Goal: Task Accomplishment & Management: Manage account settings

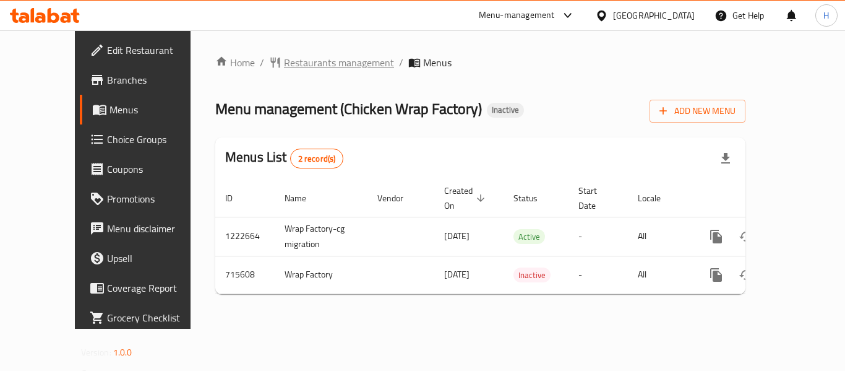
click at [284, 61] on span "Restaurants management" at bounding box center [339, 62] width 110 height 15
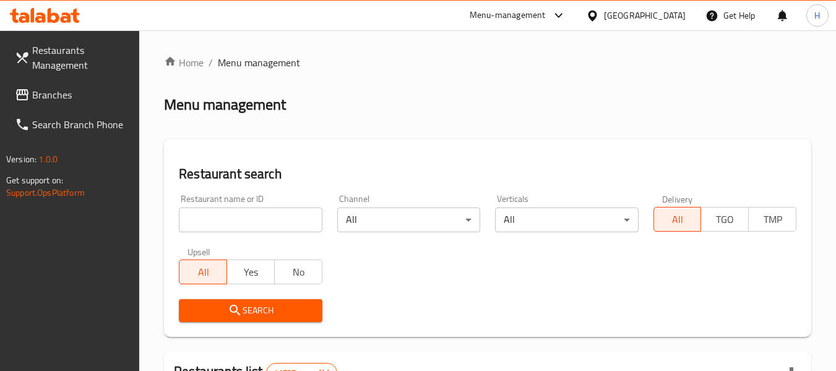
click at [43, 91] on span "Branches" at bounding box center [81, 94] width 98 height 15
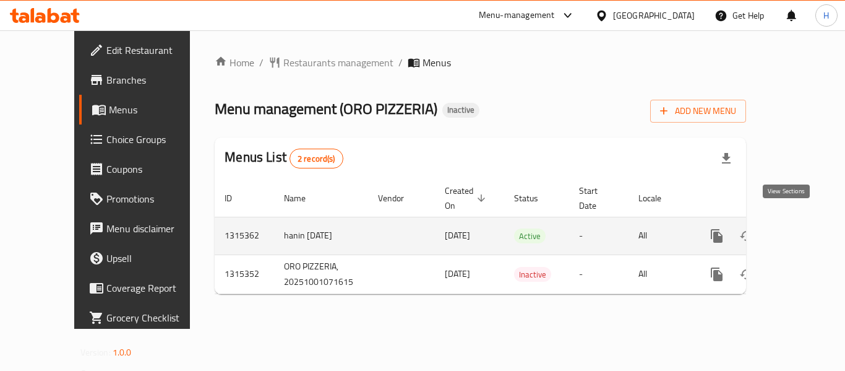
click at [801, 230] on icon "enhanced table" at bounding box center [806, 235] width 11 height 11
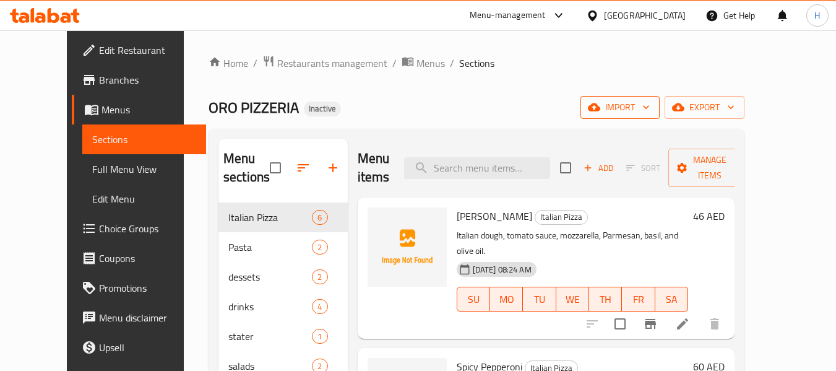
click at [650, 110] on span "import" at bounding box center [619, 107] width 59 height 15
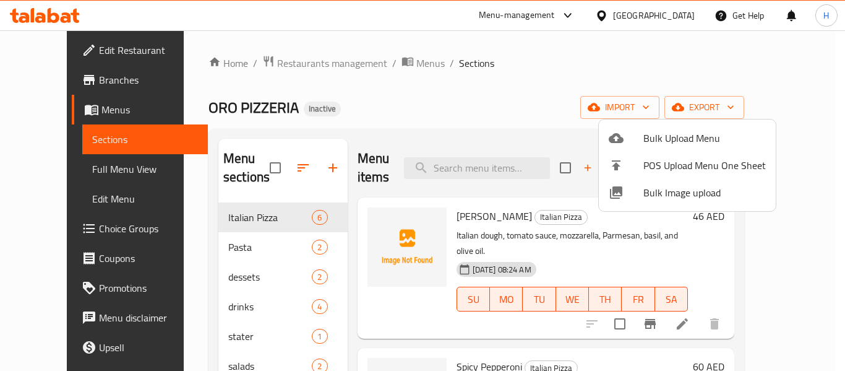
click at [680, 196] on span "Bulk Image upload" at bounding box center [705, 192] width 123 height 15
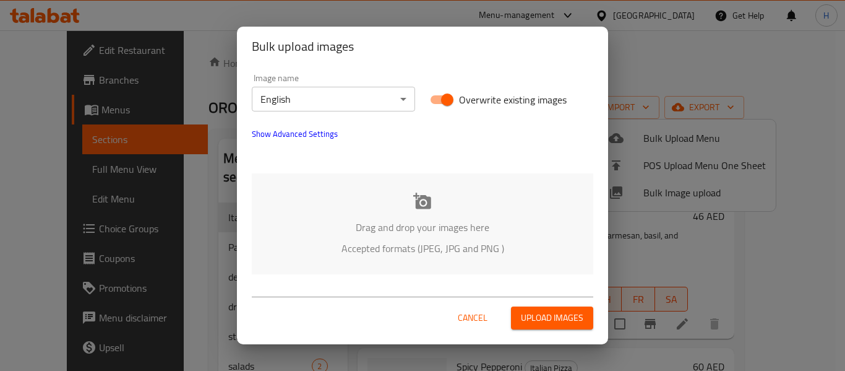
click at [339, 215] on div "Drag and drop your images here Accepted formats (JPEG, JPG and PNG )" at bounding box center [423, 223] width 342 height 101
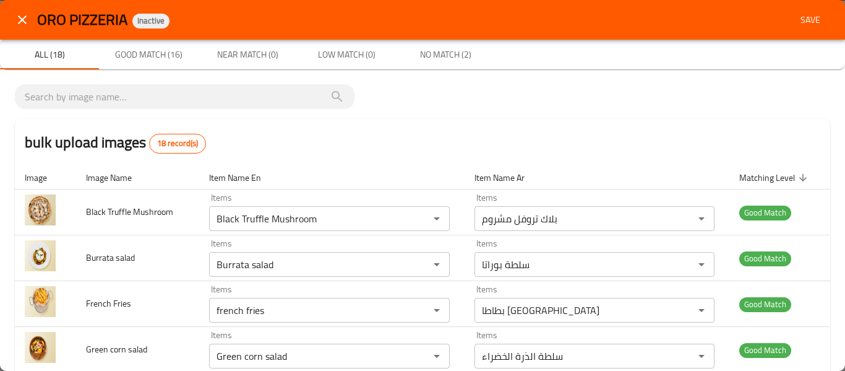
click at [801, 11] on button "Save" at bounding box center [811, 20] width 40 height 23
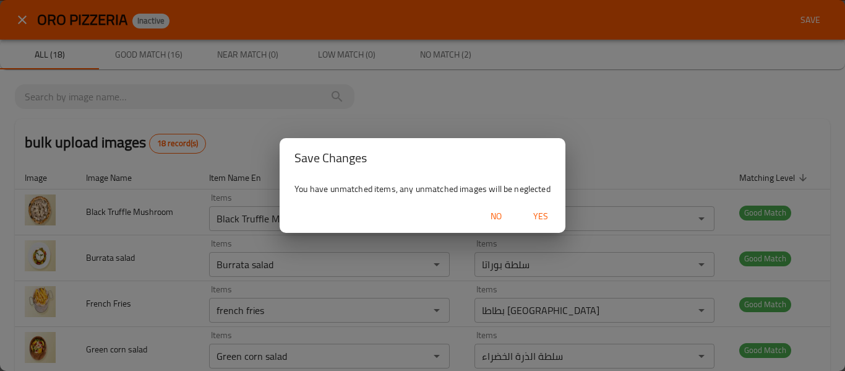
click at [531, 218] on span "Yes" at bounding box center [541, 216] width 30 height 15
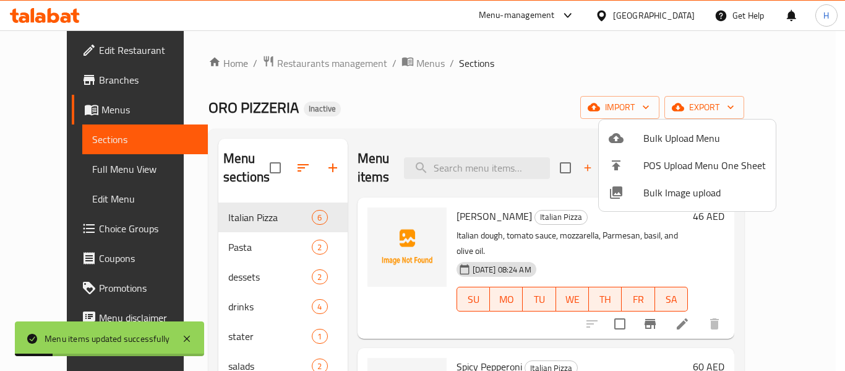
click at [70, 176] on div at bounding box center [422, 185] width 845 height 371
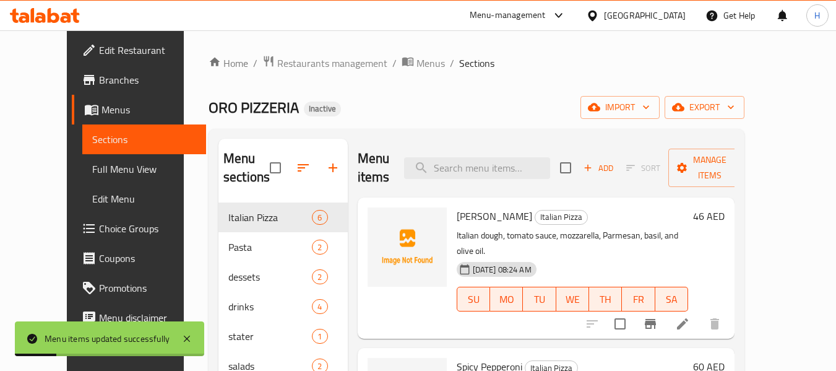
click at [92, 170] on span "Full Menu View" at bounding box center [144, 169] width 105 height 15
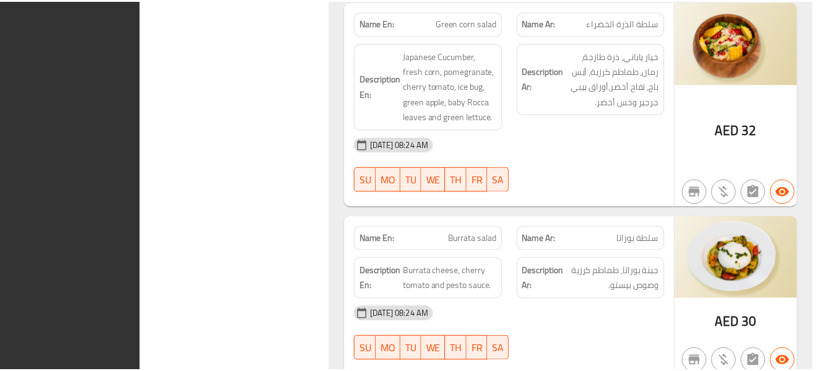
scroll to position [3473, 0]
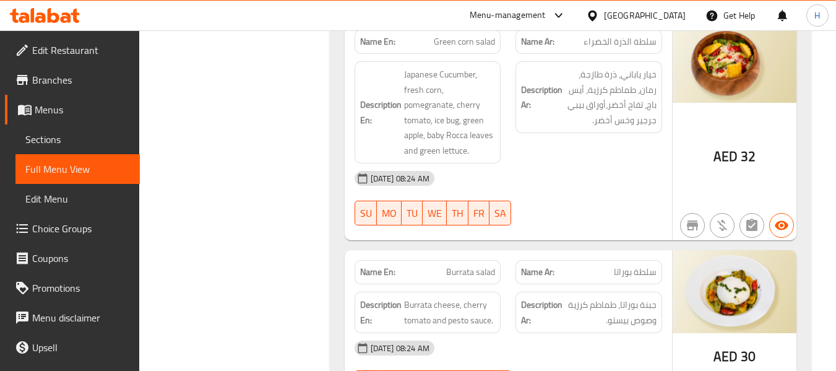
click at [41, 44] on span "Edit Restaurant" at bounding box center [81, 50] width 98 height 15
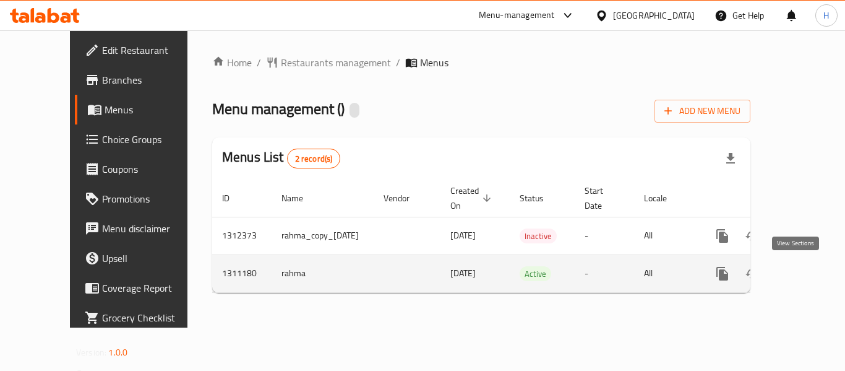
click at [806, 275] on icon "enhanced table" at bounding box center [811, 273] width 11 height 11
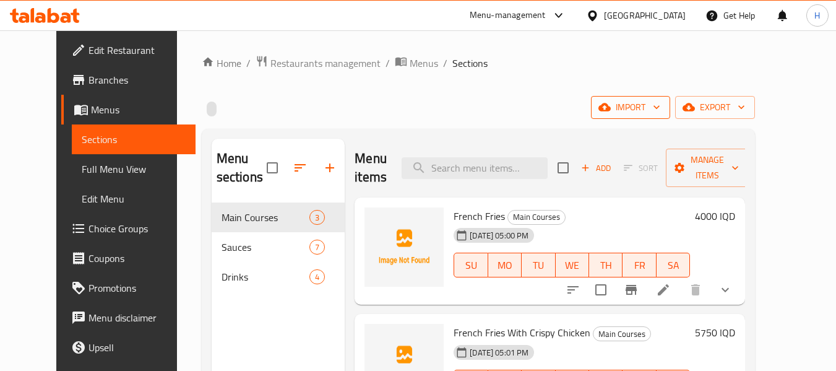
click at [660, 104] on span "import" at bounding box center [630, 107] width 59 height 15
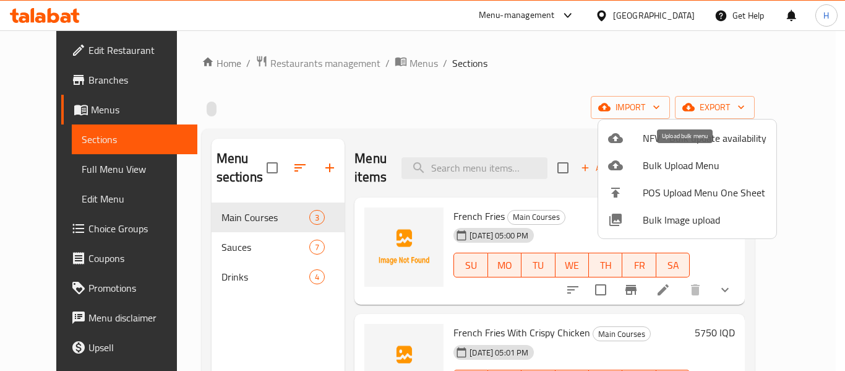
click at [655, 168] on span "Bulk Upload Menu" at bounding box center [705, 165] width 124 height 15
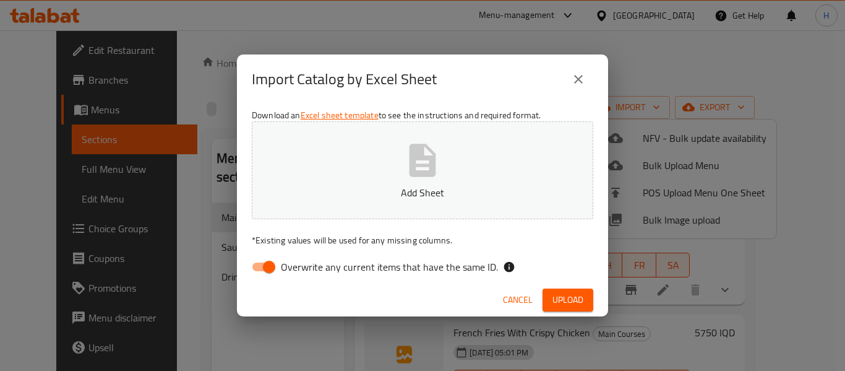
click at [511, 301] on span "Cancel" at bounding box center [518, 299] width 30 height 15
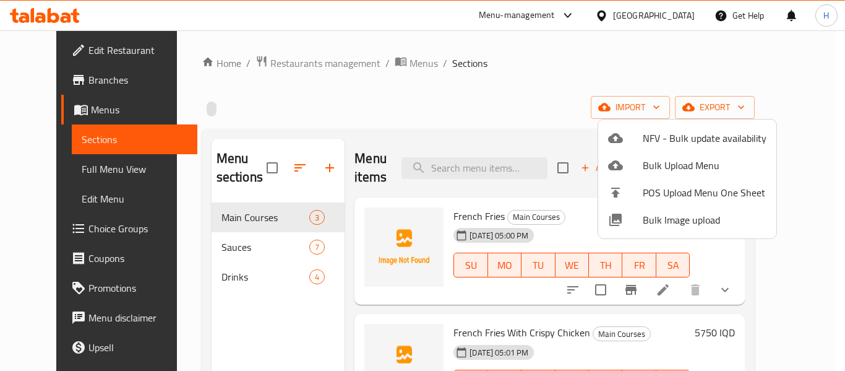
click at [622, 218] on icon at bounding box center [616, 220] width 12 height 12
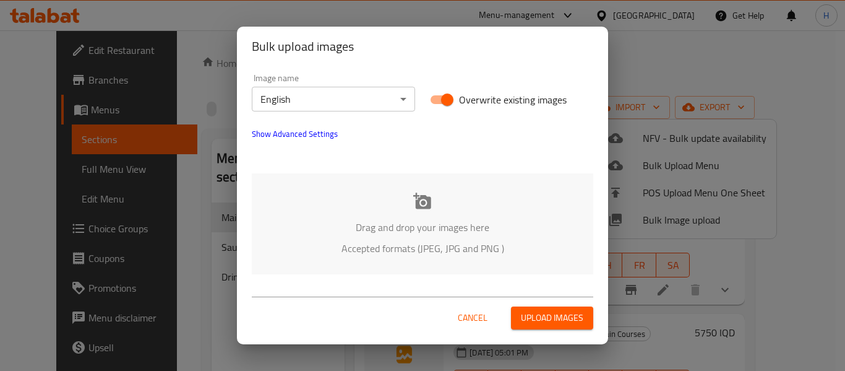
click at [338, 203] on div "Drag and drop your images here Accepted formats (JPEG, JPG and PNG )" at bounding box center [423, 223] width 342 height 101
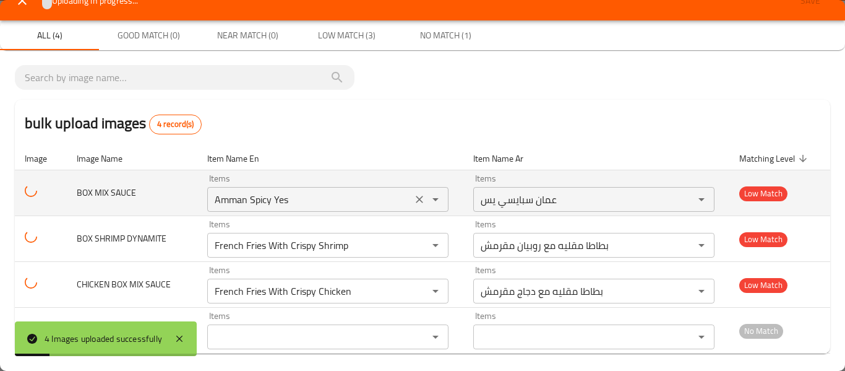
scroll to position [27, 0]
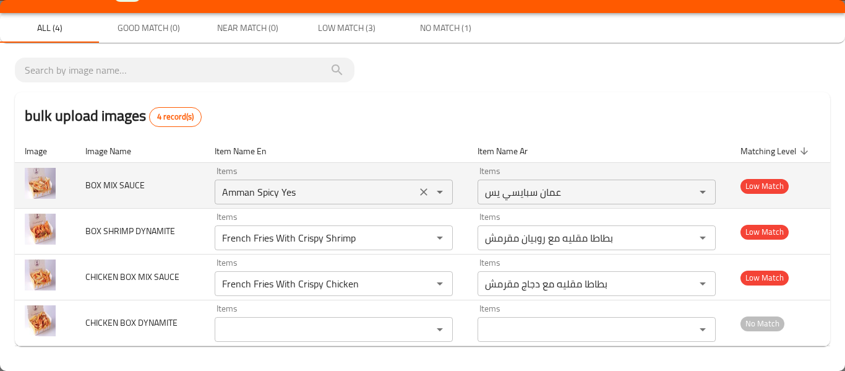
click at [418, 191] on icon "Clear" at bounding box center [424, 192] width 12 height 12
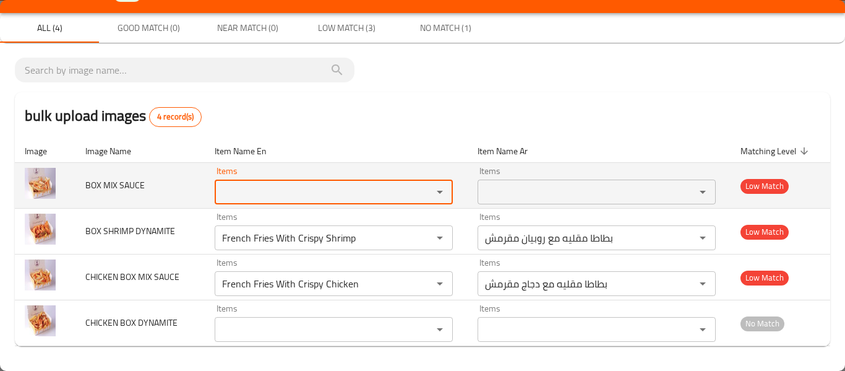
click at [379, 197] on SAUCE "Items" at bounding box center [315, 191] width 194 height 17
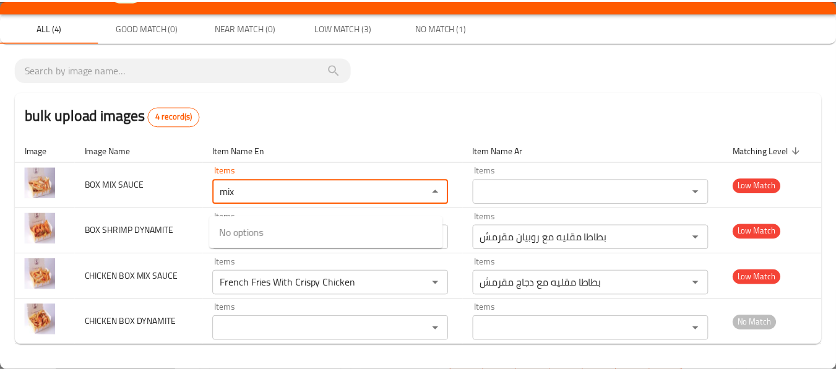
scroll to position [0, 0]
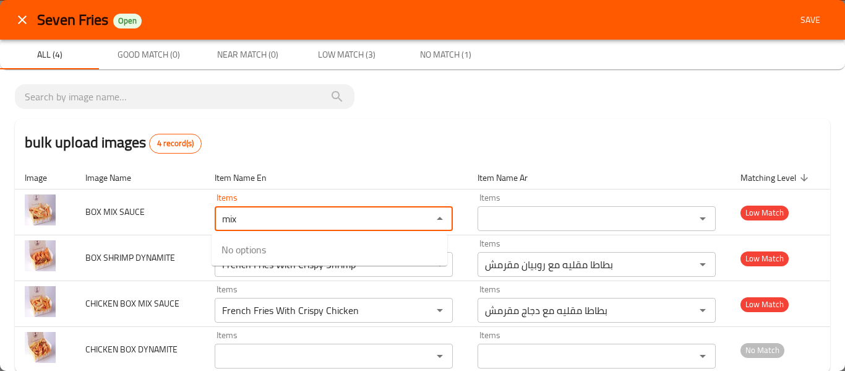
type SAUCE "mix"
click at [20, 26] on icon "close" at bounding box center [22, 19] width 15 height 15
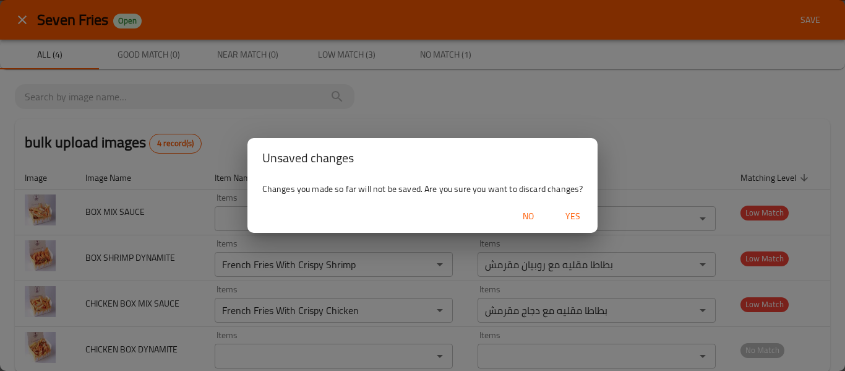
click at [563, 229] on div "No Yes" at bounding box center [423, 216] width 351 height 33
click at [570, 221] on span "Yes" at bounding box center [573, 216] width 30 height 15
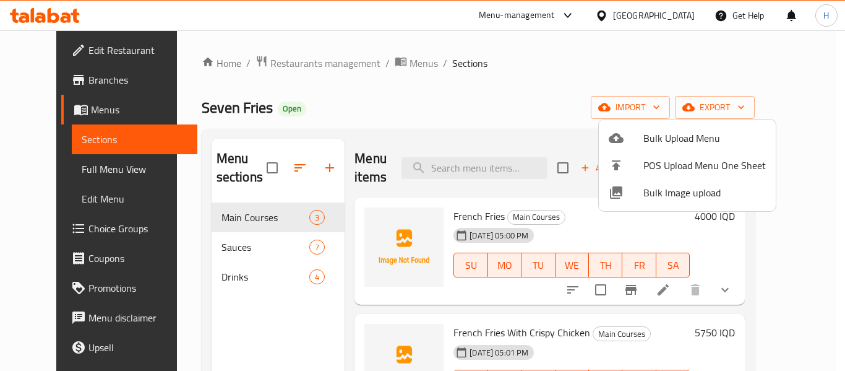
click at [225, 253] on div at bounding box center [422, 185] width 845 height 371
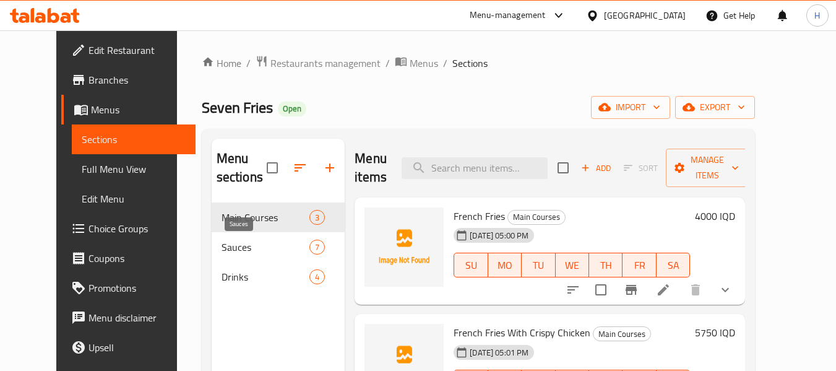
click at [225, 253] on span "Sauces" at bounding box center [266, 247] width 89 height 15
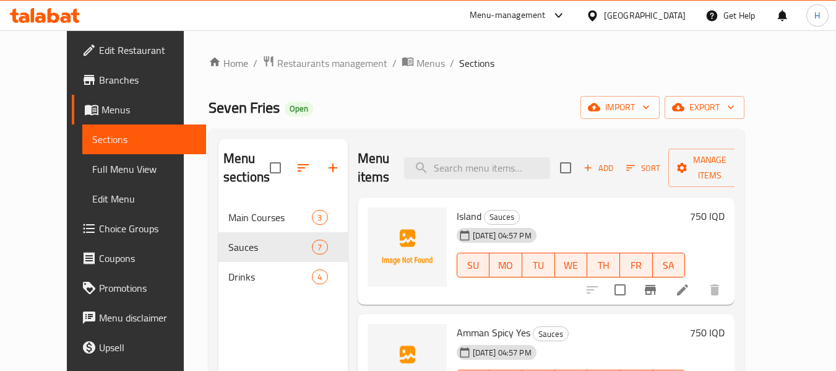
scroll to position [496, 0]
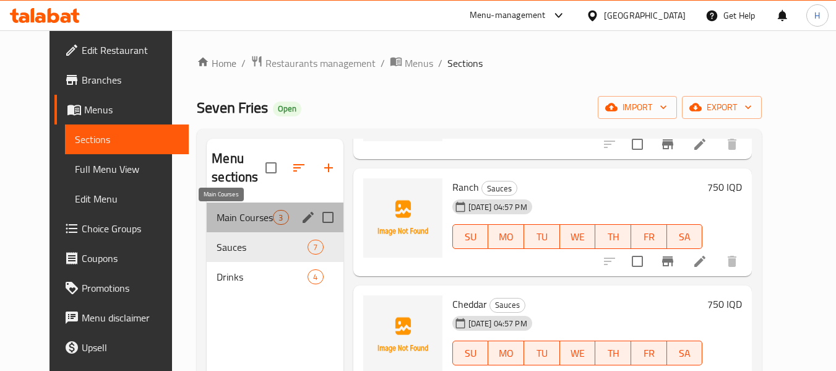
click at [226, 223] on span "Main Courses" at bounding box center [245, 217] width 56 height 15
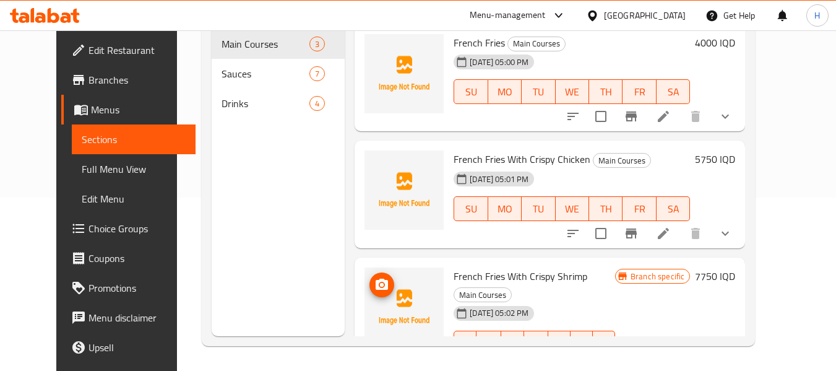
click at [365, 290] on img at bounding box center [404, 306] width 79 height 79
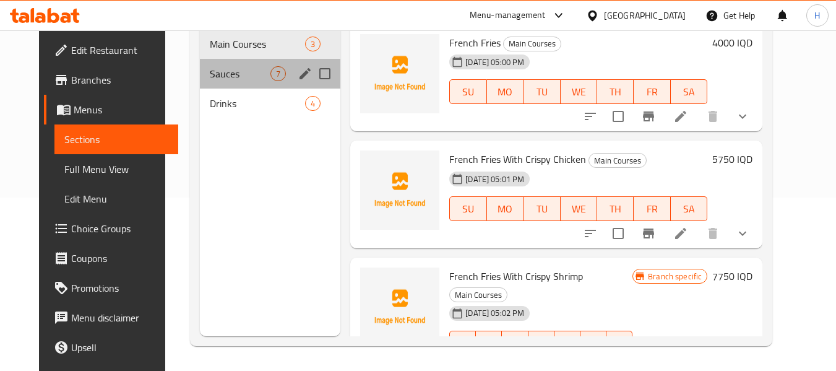
click at [241, 64] on div "Sauces 7" at bounding box center [270, 74] width 140 height 30
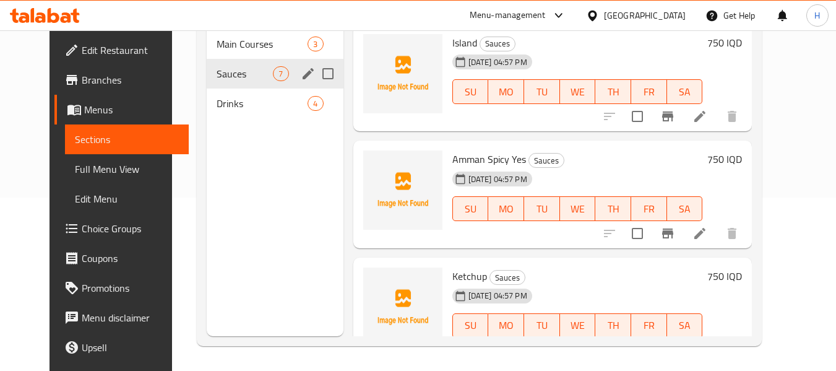
click at [228, 58] on div "Main Courses 3 Sauces 7 Drinks 4" at bounding box center [275, 73] width 136 height 89
drag, startPoint x: 241, startPoint y: 45, endPoint x: 257, endPoint y: 45, distance: 15.5
click at [241, 45] on span "Main Courses" at bounding box center [245, 44] width 56 height 15
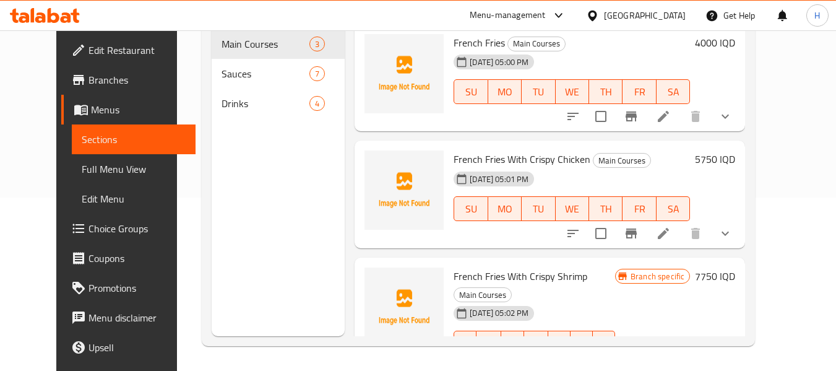
click at [355, 276] on div "French Fries With Crispy Shrimp Main Courses 28-09-2025 05:02 PM SU MO TU WE TH…" at bounding box center [550, 319] width 391 height 125
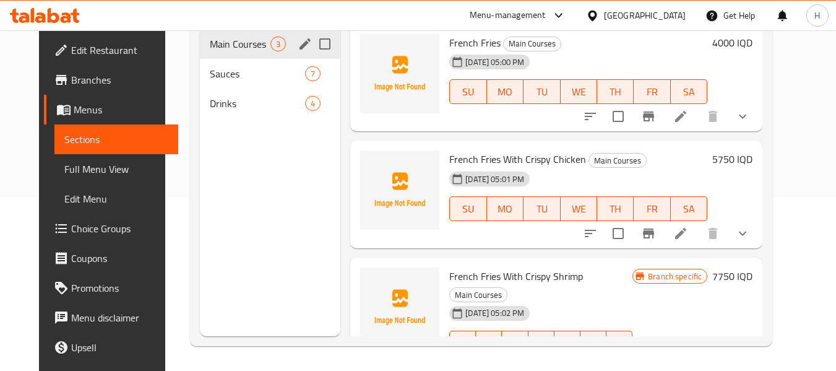
click at [211, 74] on span "Sauces" at bounding box center [257, 73] width 95 height 15
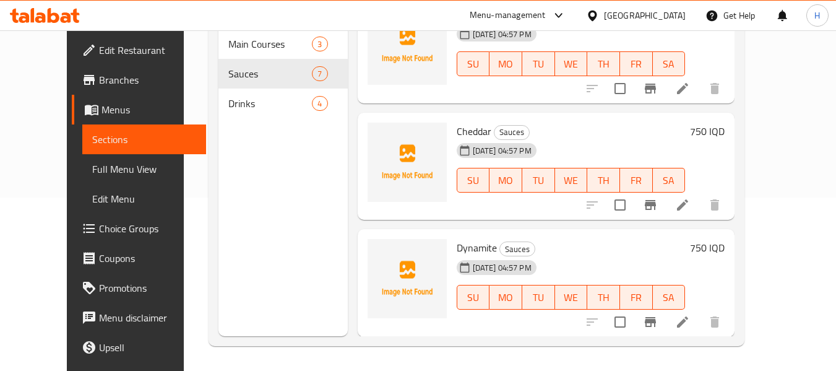
scroll to position [496, 0]
click at [348, 323] on div "Menu items Add Sort Manage items Island Sauces 28-09-2025 04:57 PM SU MO TU WE …" at bounding box center [541, 150] width 387 height 371
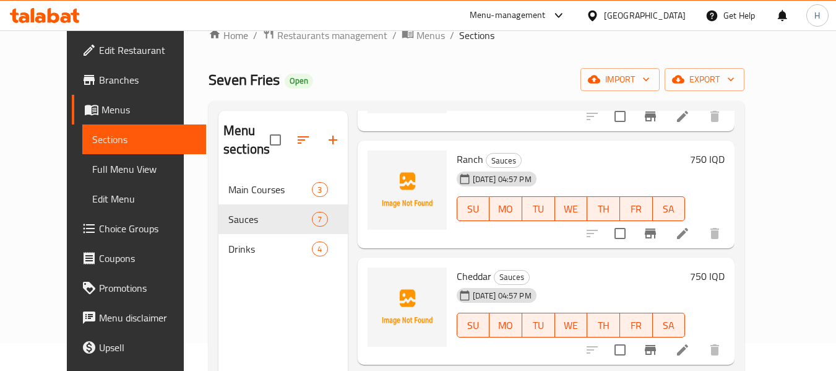
scroll to position [0, 0]
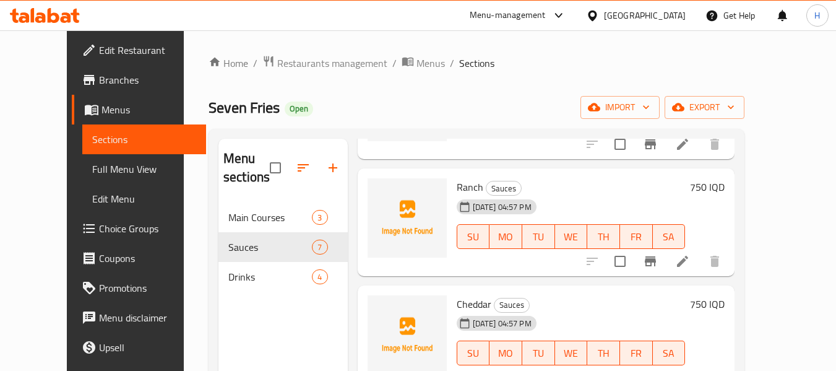
click at [209, 116] on span "Seven Fries" at bounding box center [244, 107] width 71 height 28
copy span "Seven Fries"
click at [674, 19] on div "[GEOGRAPHIC_DATA]" at bounding box center [645, 16] width 82 height 14
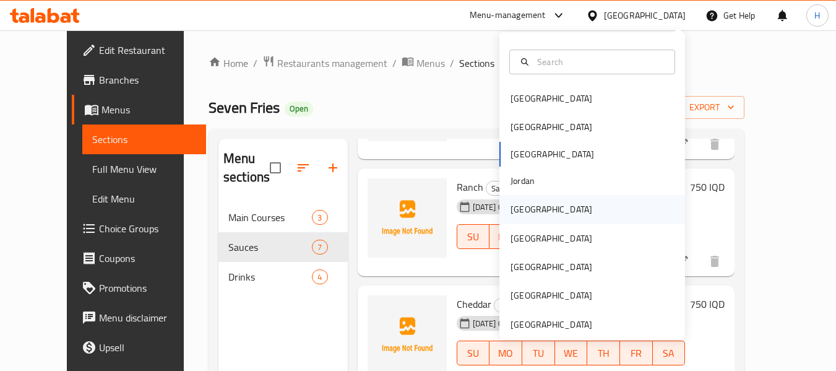
click at [544, 217] on div "[GEOGRAPHIC_DATA]" at bounding box center [592, 209] width 186 height 28
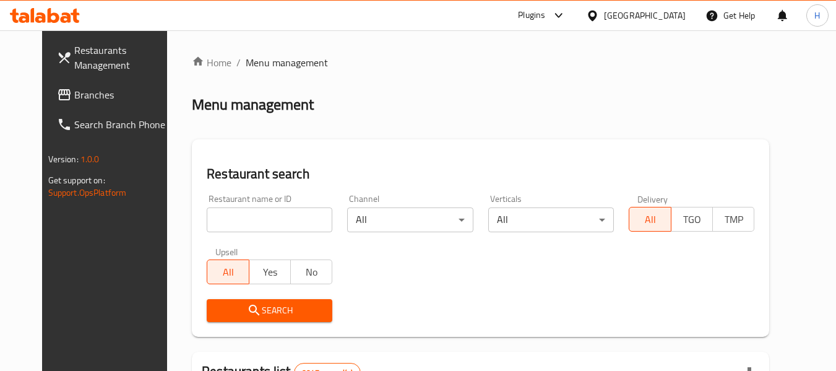
click at [226, 217] on input "search" at bounding box center [270, 219] width 126 height 25
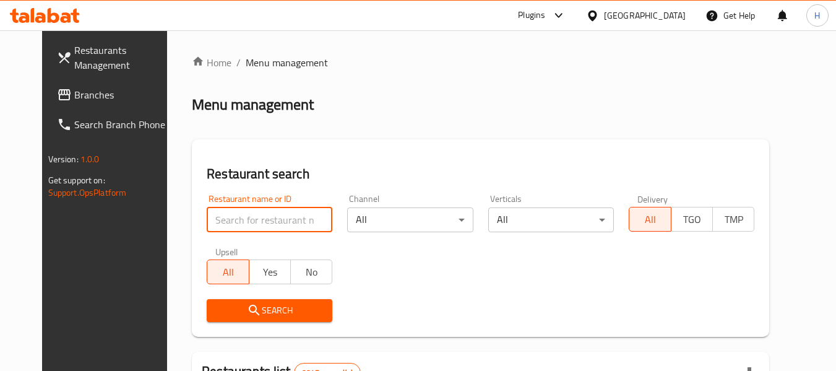
paste input "699097"
type input "699097"
click button "Search" at bounding box center [270, 310] width 126 height 23
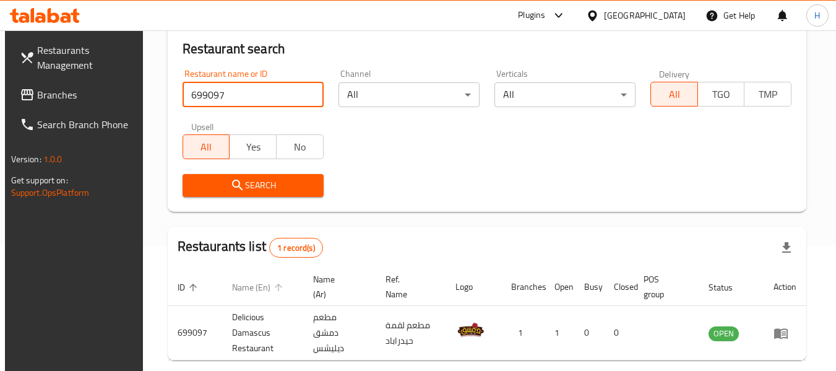
scroll to position [181, 0]
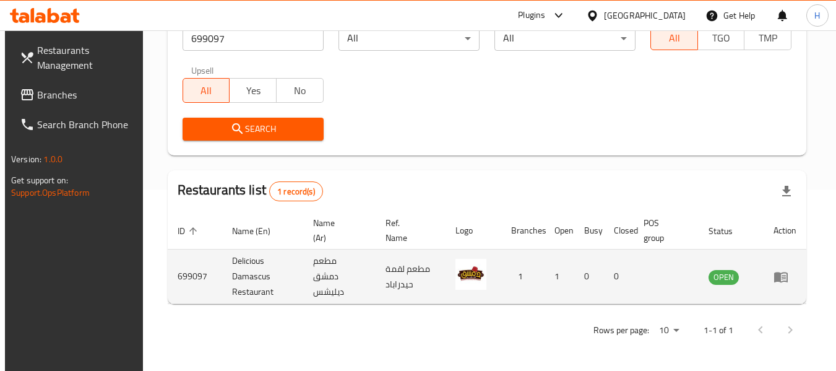
click at [777, 275] on td "enhanced table" at bounding box center [785, 276] width 43 height 54
click at [797, 279] on link "enhanced table" at bounding box center [785, 276] width 23 height 15
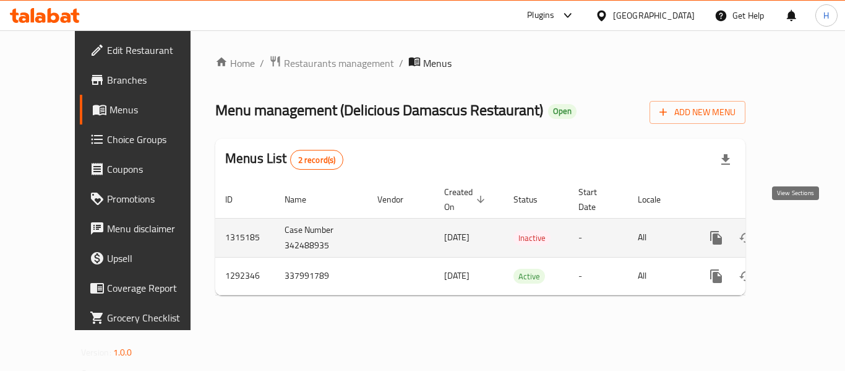
click at [798, 230] on icon "enhanced table" at bounding box center [805, 237] width 15 height 15
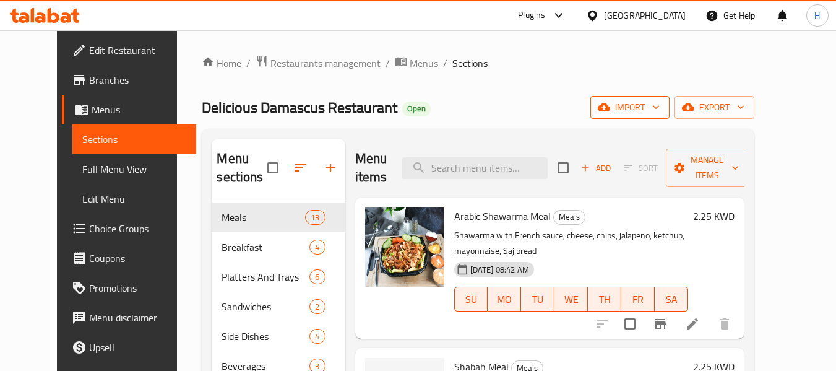
click at [660, 104] on span "import" at bounding box center [629, 107] width 59 height 15
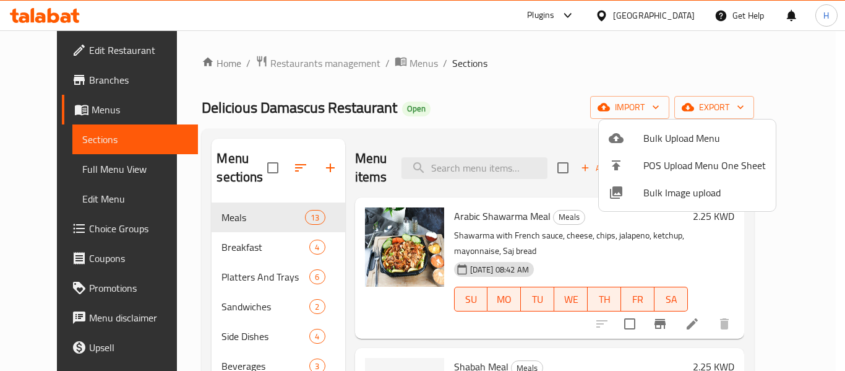
click at [661, 192] on span "Bulk Image upload" at bounding box center [705, 192] width 123 height 15
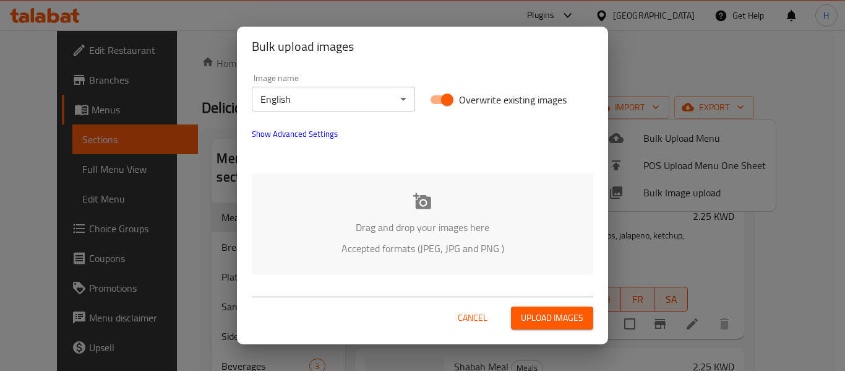
click at [341, 223] on p "Drag and drop your images here" at bounding box center [422, 227] width 305 height 15
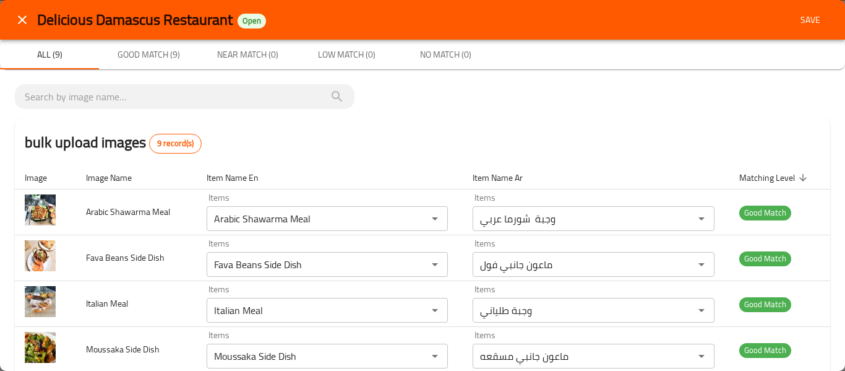
click at [822, 14] on div "Delicious Damascus Restaurant Open Save" at bounding box center [422, 20] width 845 height 40
click at [798, 14] on span "Save" at bounding box center [811, 19] width 30 height 15
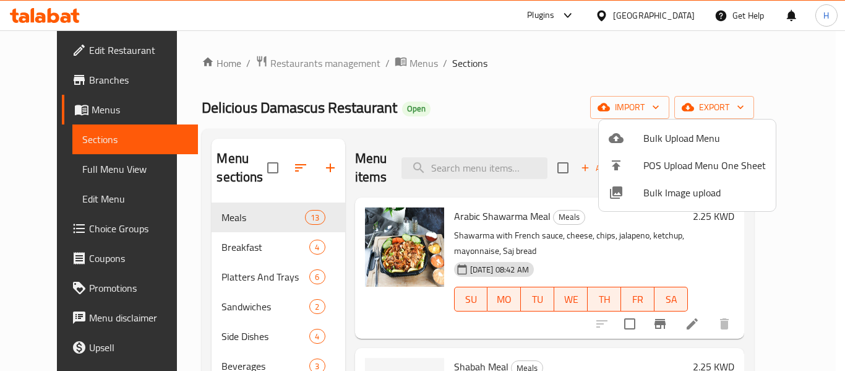
click at [61, 171] on div at bounding box center [422, 185] width 845 height 371
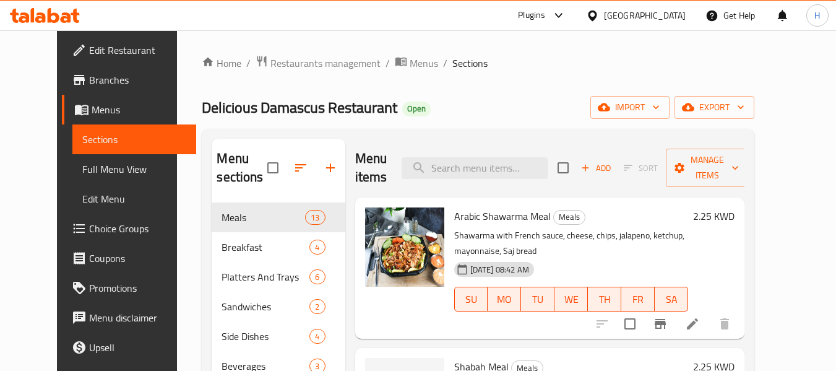
click at [82, 171] on span "Full Menu View" at bounding box center [134, 169] width 105 height 15
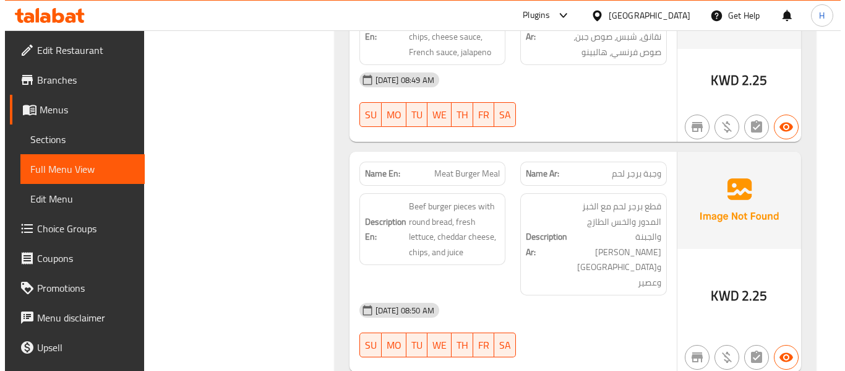
scroll to position [67, 0]
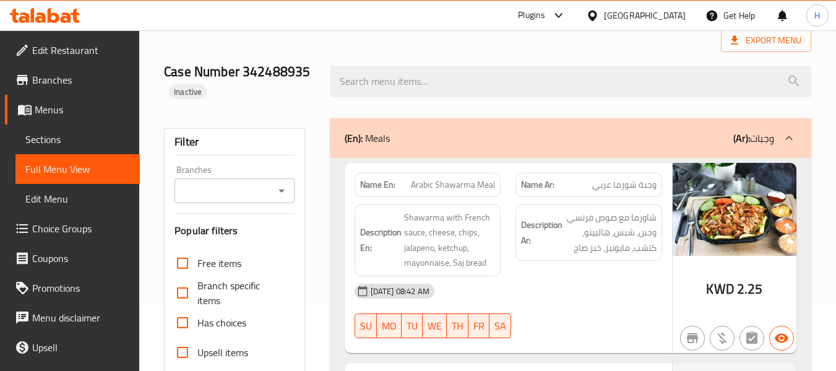
click at [33, 141] on span "Sections" at bounding box center [77, 139] width 105 height 15
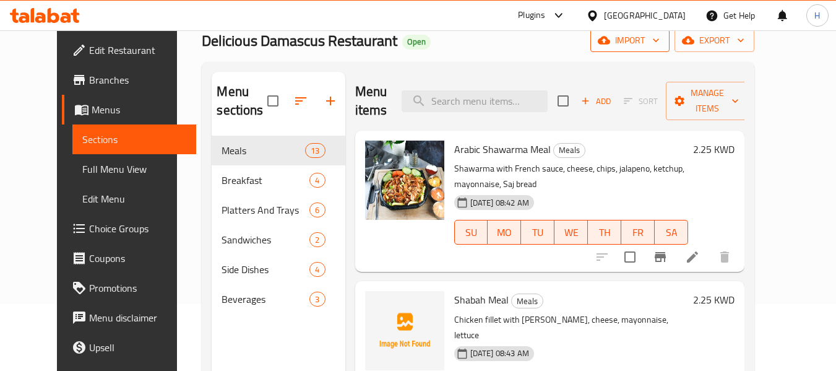
click at [660, 43] on span "import" at bounding box center [629, 40] width 59 height 15
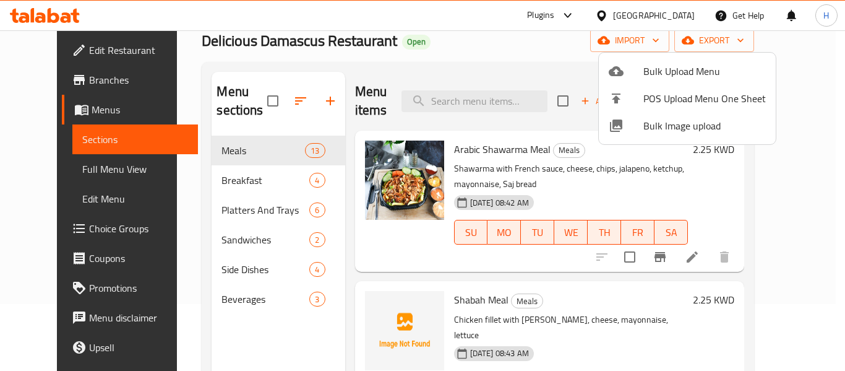
click at [644, 135] on li "Bulk Image upload" at bounding box center [687, 125] width 177 height 27
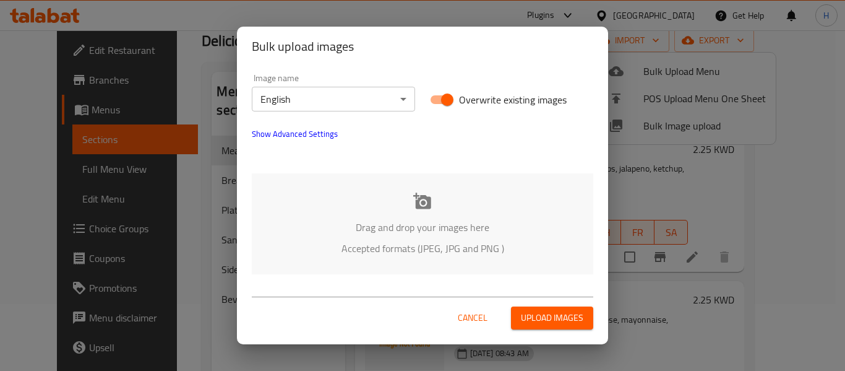
click at [405, 231] on p "Drag and drop your images here" at bounding box center [422, 227] width 305 height 15
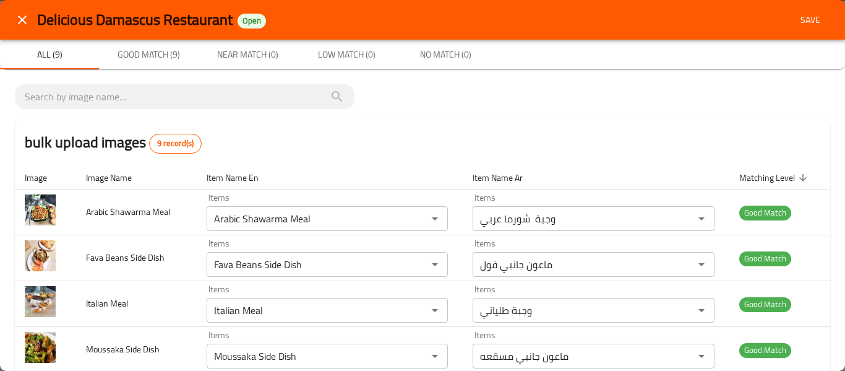
click at [802, 14] on span "Save" at bounding box center [811, 19] width 30 height 15
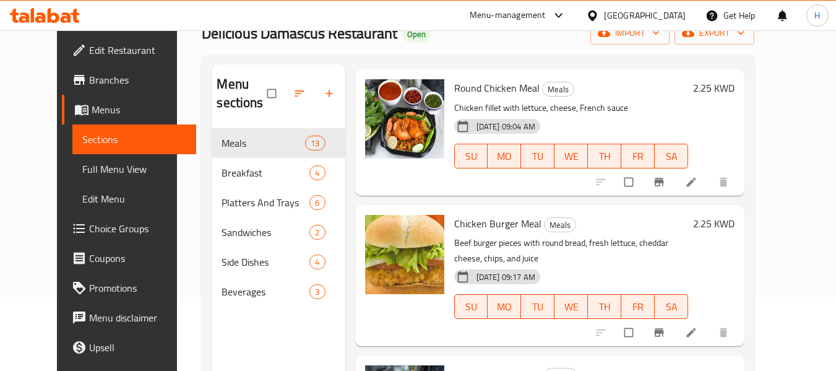
scroll to position [173, 0]
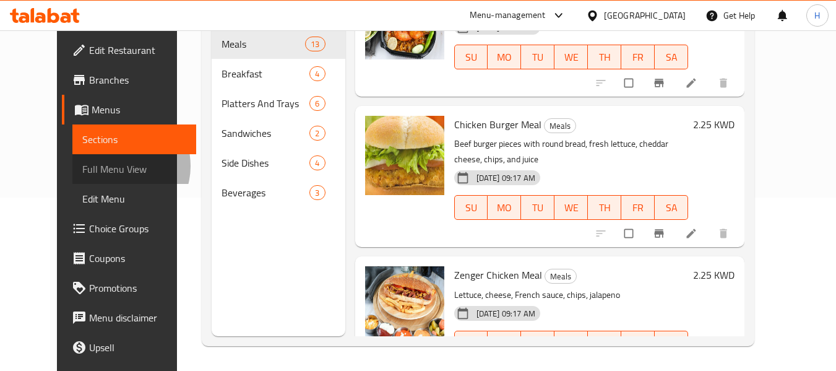
click at [82, 166] on span "Full Menu View" at bounding box center [134, 169] width 105 height 15
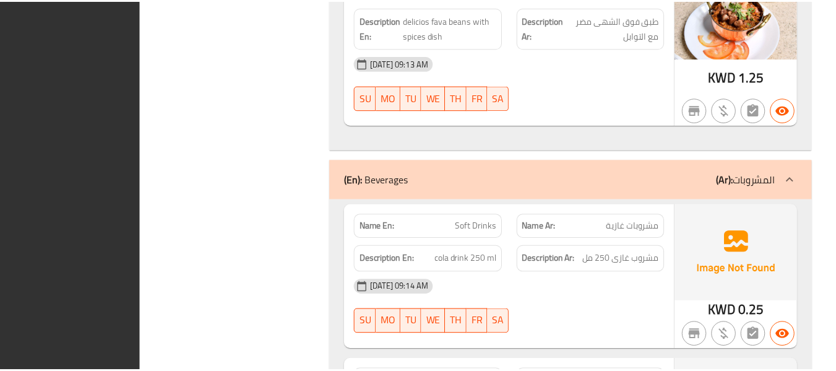
scroll to position [6144, 0]
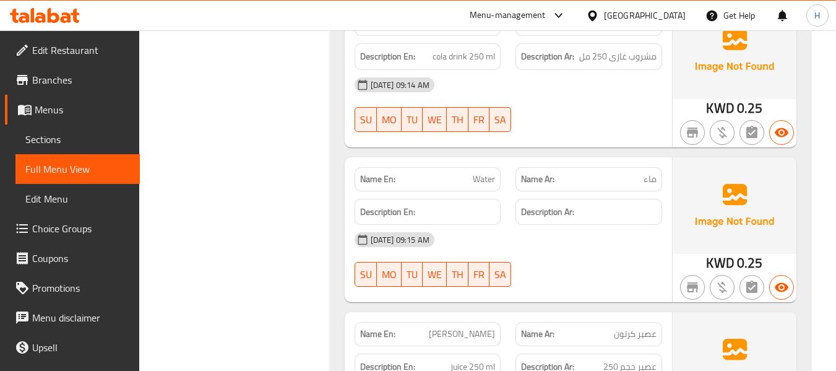
click at [599, 14] on icon at bounding box center [592, 15] width 13 height 13
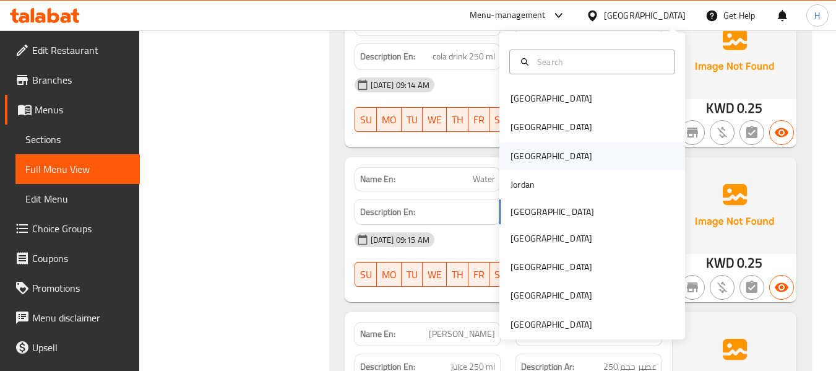
click at [557, 154] on div "[GEOGRAPHIC_DATA]" at bounding box center [592, 156] width 186 height 28
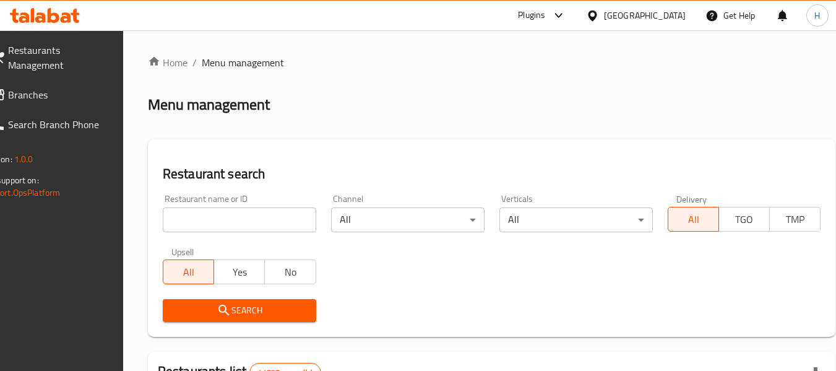
click at [269, 207] on input "search" at bounding box center [239, 219] width 153 height 25
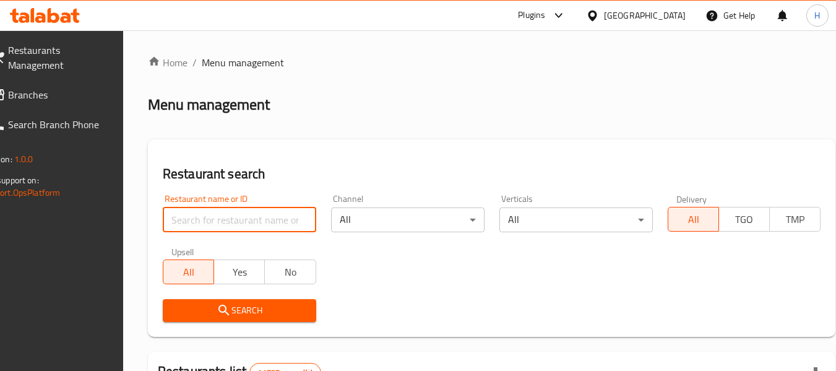
paste input "706830"
type input "706830"
click button "Search" at bounding box center [239, 310] width 153 height 23
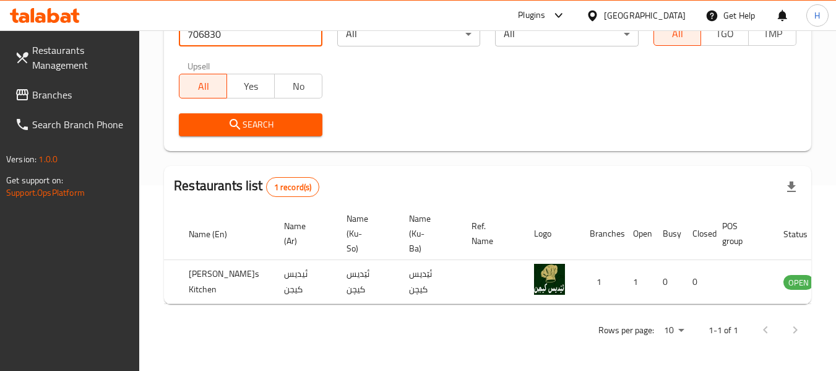
scroll to position [0, 77]
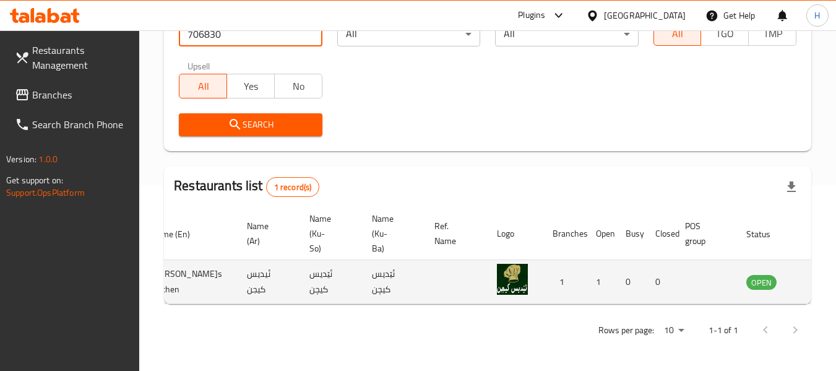
click at [811, 283] on link "enhanced table" at bounding box center [822, 281] width 23 height 15
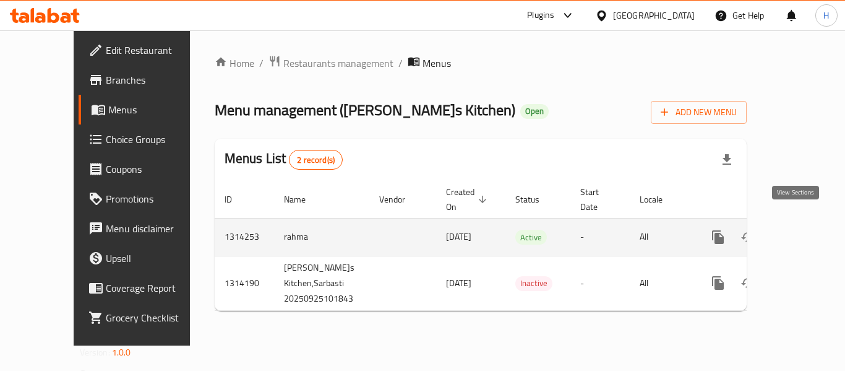
click at [800, 230] on icon "enhanced table" at bounding box center [807, 237] width 15 height 15
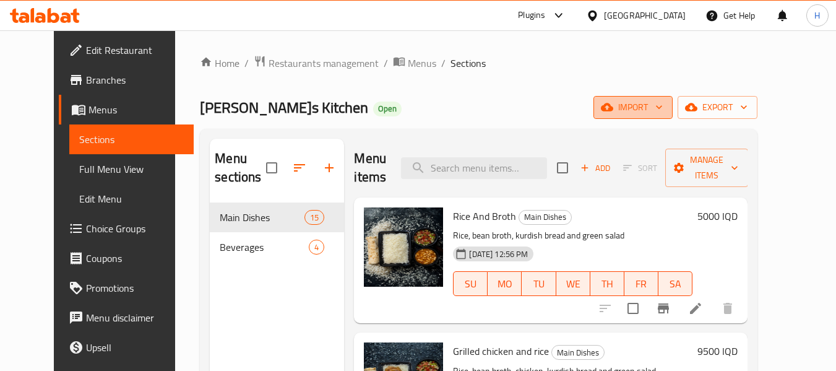
click at [663, 105] on span "import" at bounding box center [632, 107] width 59 height 15
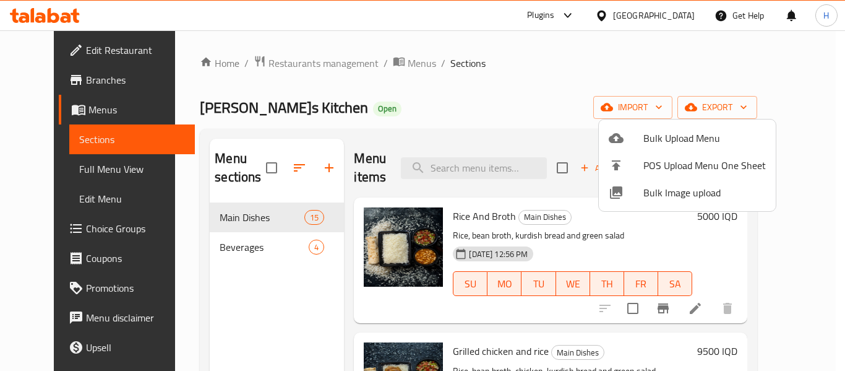
click at [660, 197] on span "Bulk Image upload" at bounding box center [705, 192] width 123 height 15
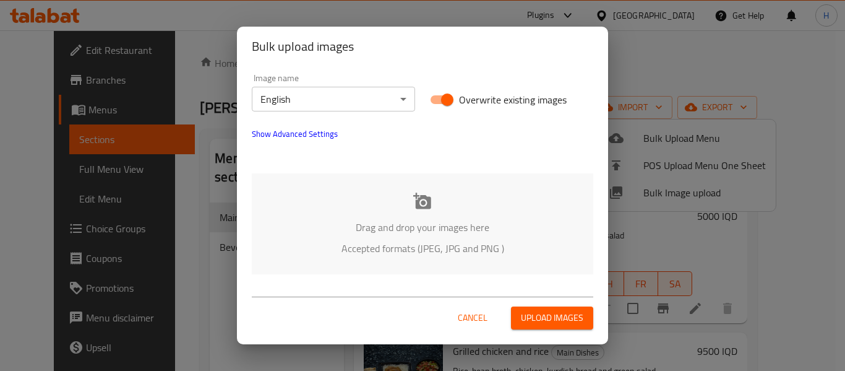
click at [343, 249] on p "Accepted formats (JPEG, JPG and PNG )" at bounding box center [422, 248] width 305 height 15
click at [362, 97] on body "​ Plugins Iraq Get Help H Edit Restaurant Branches Menus Sections Full Menu Vie…" at bounding box center [422, 200] width 845 height 340
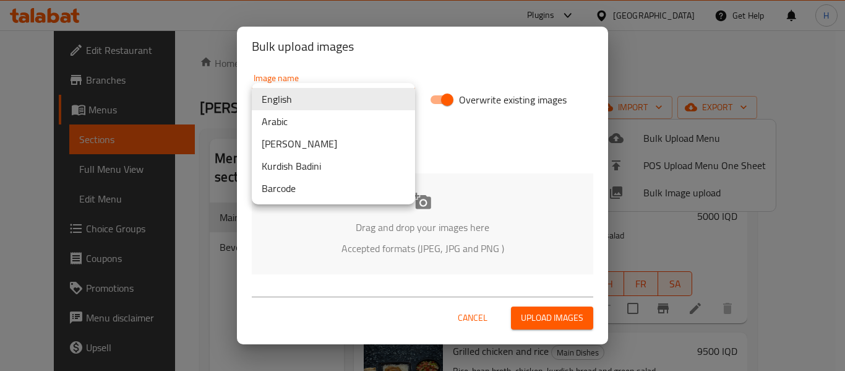
click at [329, 161] on li "Kurdish Badini" at bounding box center [333, 166] width 163 height 22
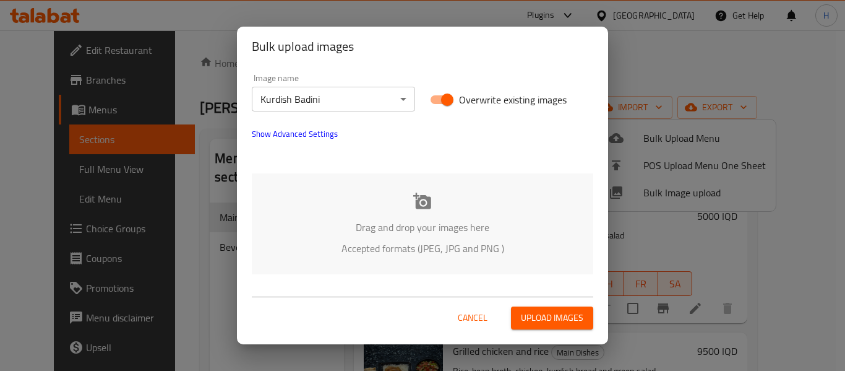
click at [317, 231] on p "Drag and drop your images here" at bounding box center [422, 227] width 305 height 15
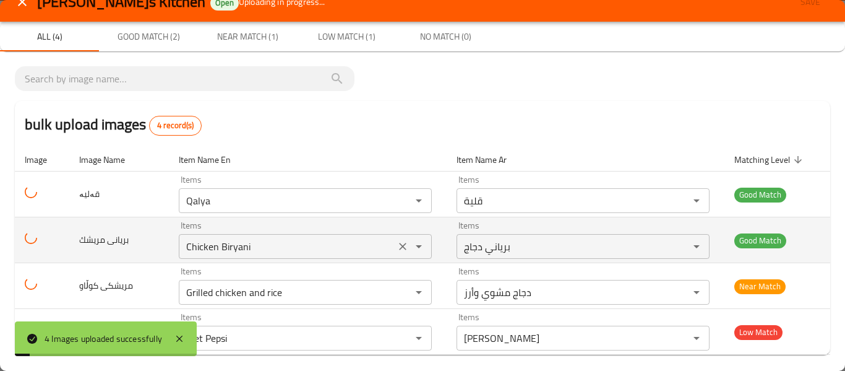
scroll to position [27, 0]
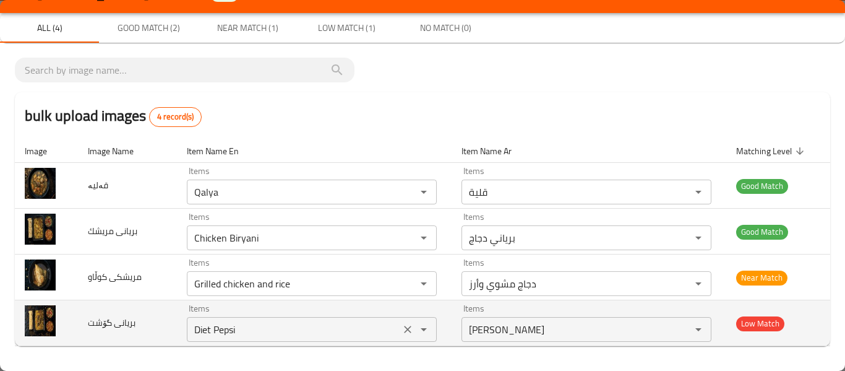
click at [402, 326] on icon "Clear" at bounding box center [408, 329] width 12 height 12
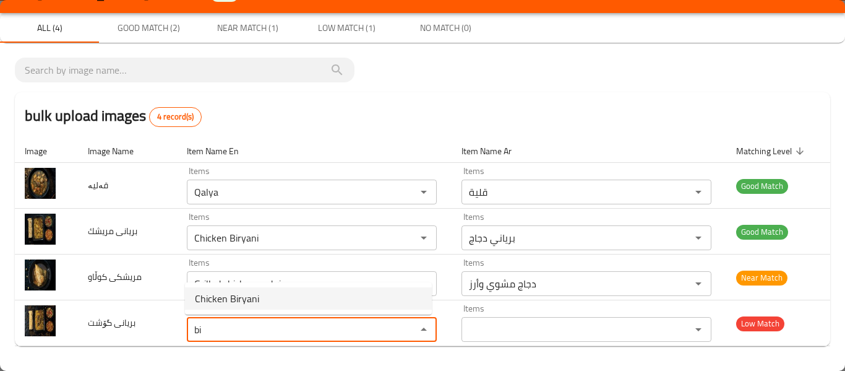
click at [304, 296] on گۆشت-option-0 "Chicken Biryani" at bounding box center [308, 298] width 247 height 22
type گۆشت "Chicken Biryani"
type گۆشت-ar "برياني دجاج"
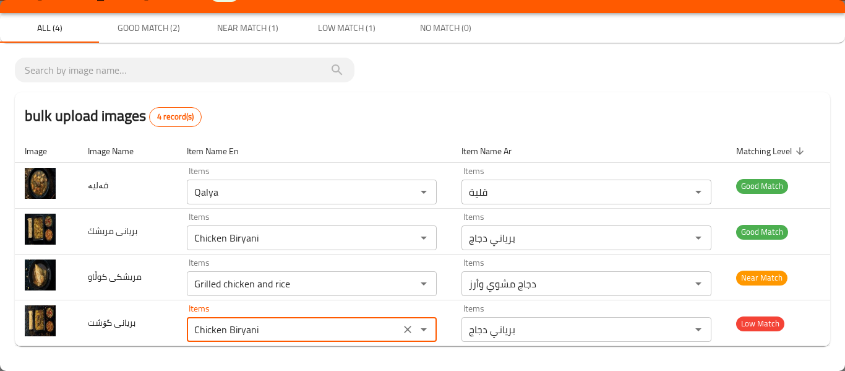
type گۆشت "Chicken Biryani"
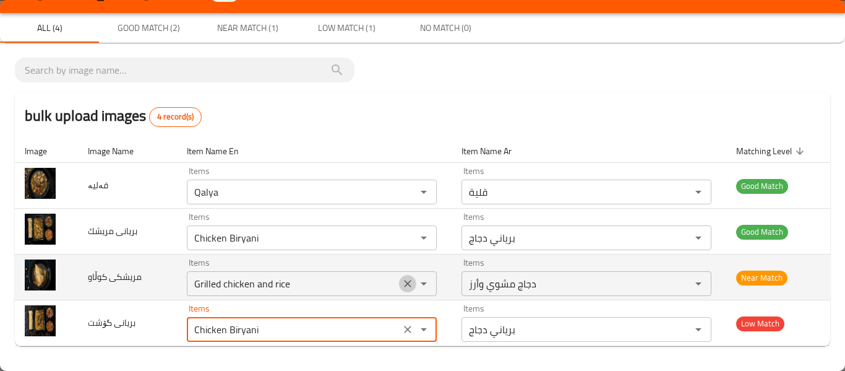
click at [408, 282] on icon "Clear" at bounding box center [408, 283] width 12 height 12
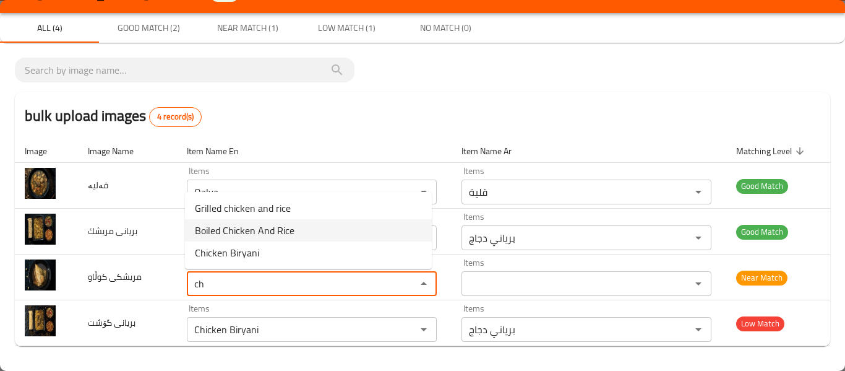
click at [291, 236] on span "Boiled Chicken And Rice" at bounding box center [245, 230] width 100 height 15
type کوڵاو "Boiled Chicken And Rice"
type کوڵاو-ar "دجاج مسلوق مع أرز"
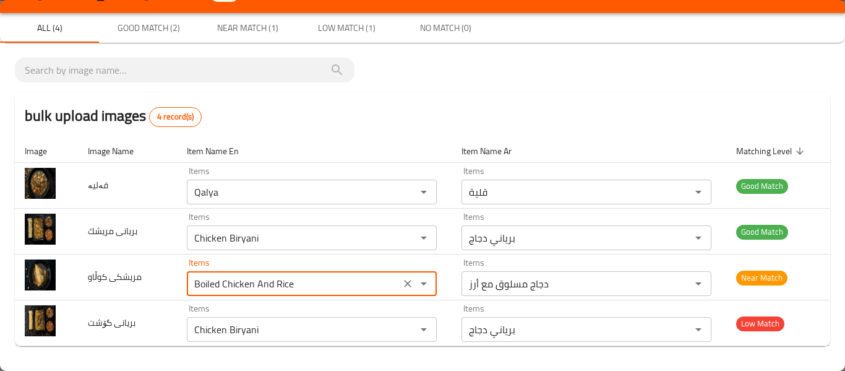
scroll to position [0, 0]
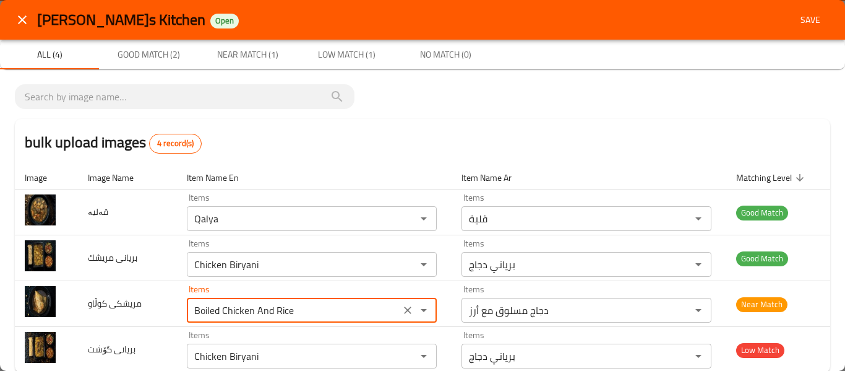
type کوڵاو "Boiled Chicken And Rice"
drag, startPoint x: 788, startPoint y: 30, endPoint x: 797, endPoint y: 19, distance: 14.1
click at [791, 30] on button "Save" at bounding box center [811, 20] width 40 height 23
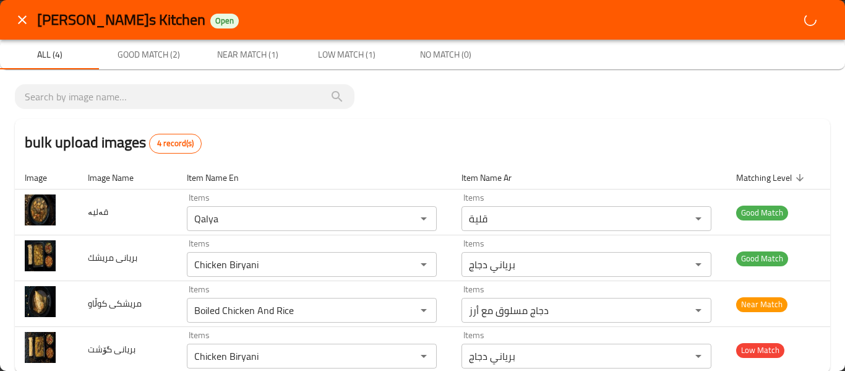
click at [797, 19] on div "[PERSON_NAME]s Kitchen Open" at bounding box center [433, 20] width 793 height 20
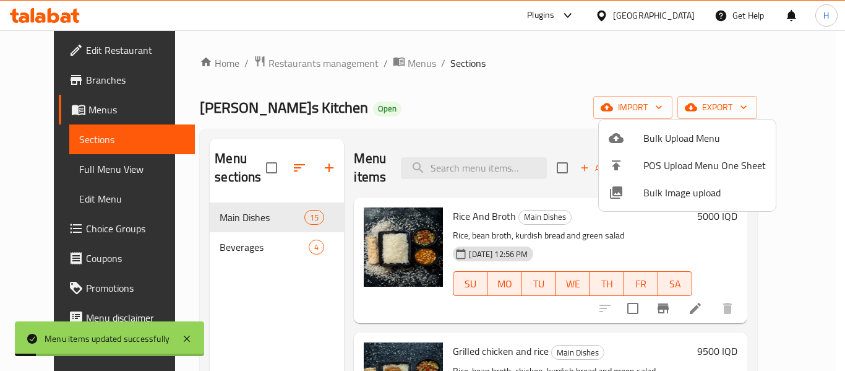
click at [51, 173] on div at bounding box center [422, 185] width 845 height 371
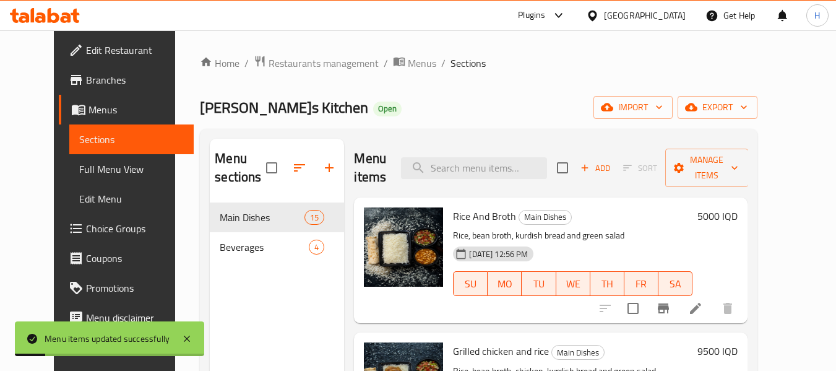
click at [79, 171] on span "Full Menu View" at bounding box center [131, 169] width 105 height 15
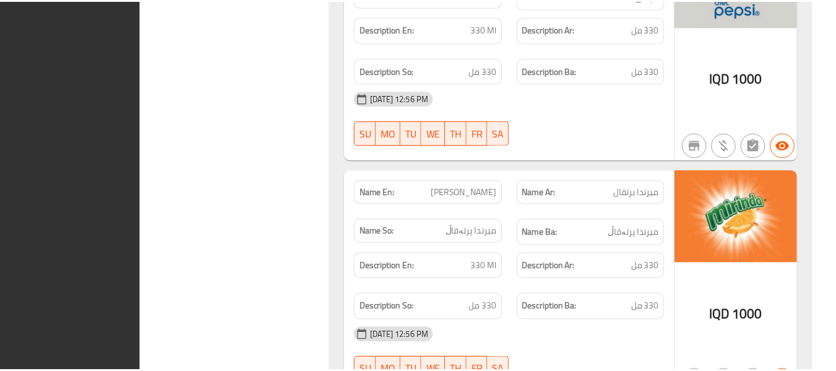
scroll to position [4884, 0]
